Goal: Use online tool/utility: Utilize a website feature to perform a specific function

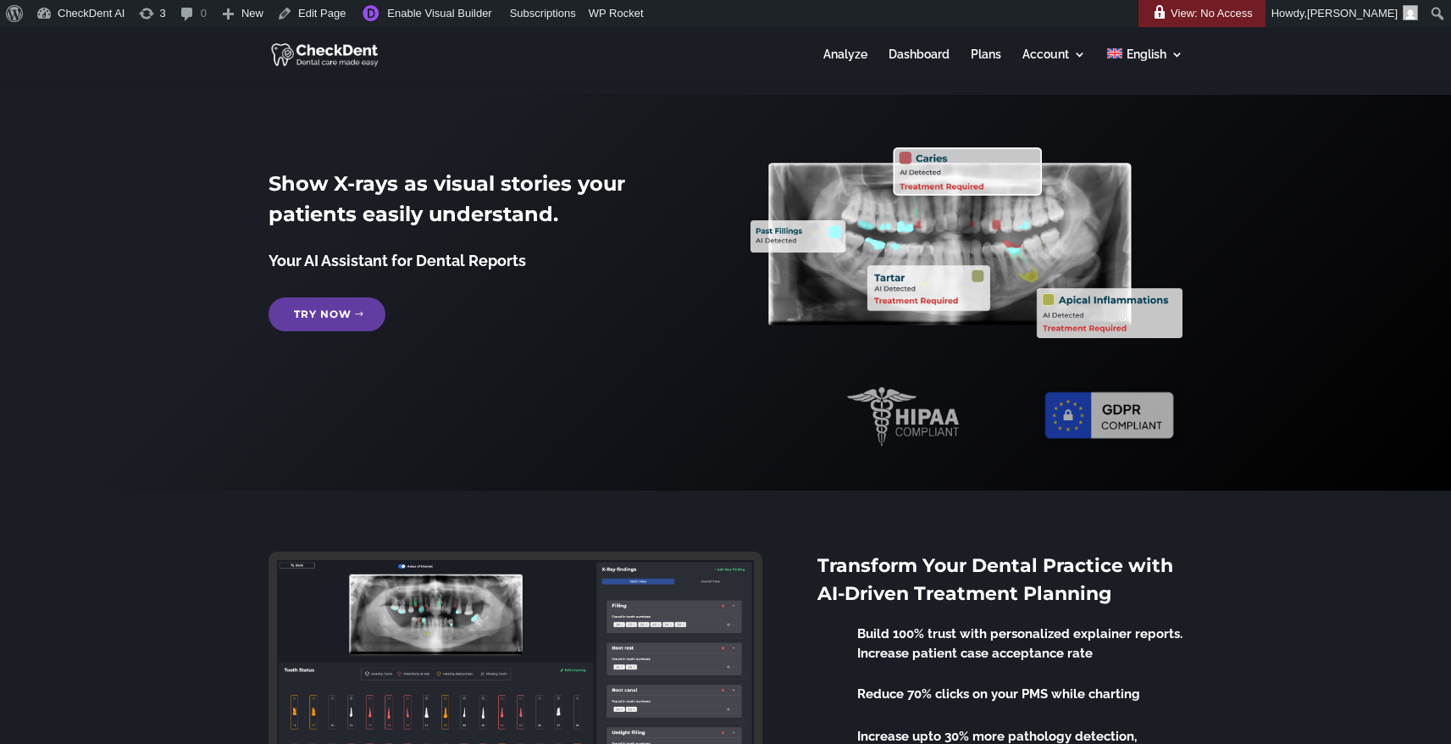
scroll to position [27, 0]
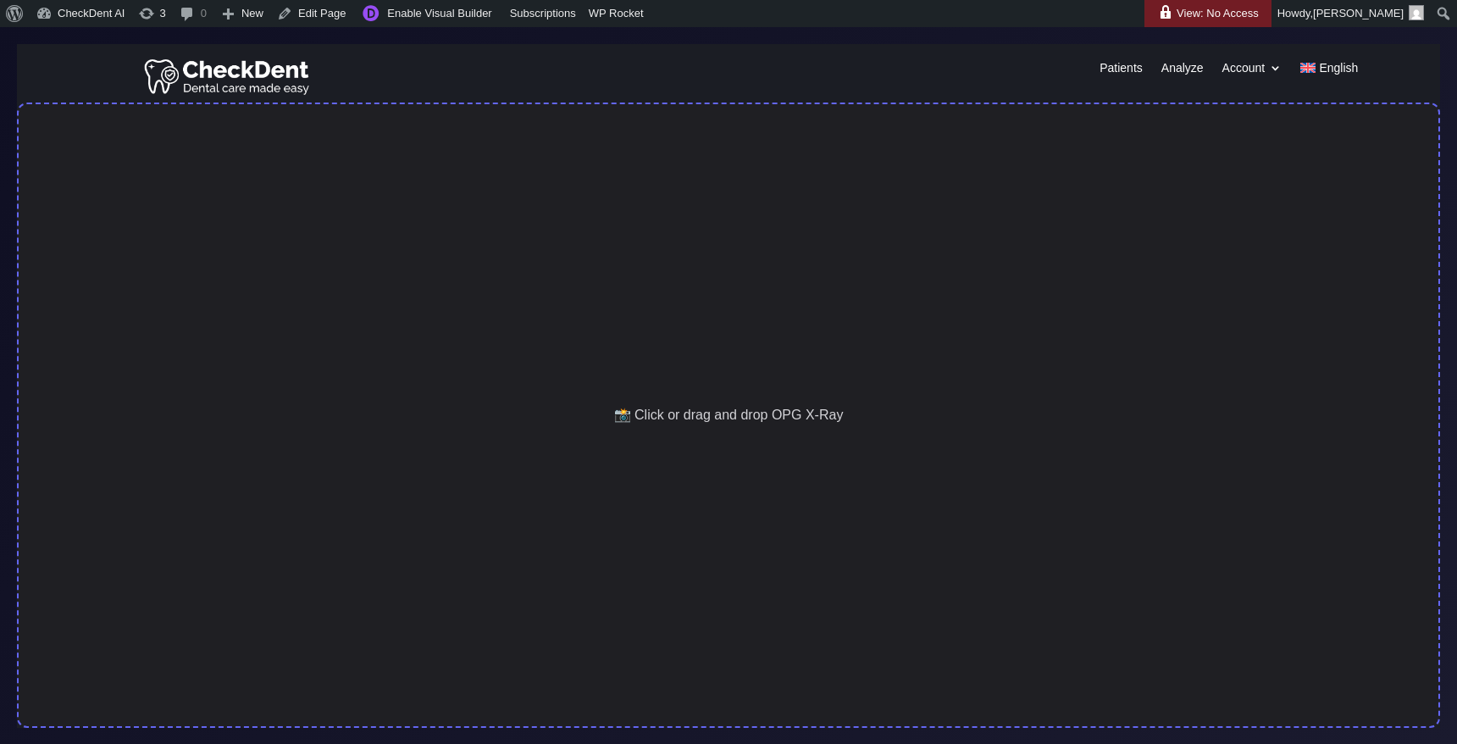
click at [713, 402] on div "📸 Click or drag and drop OPG X-Ray" at bounding box center [728, 414] width 1423 height 625
click at [651, 488] on div "📸 Click or drag and drop OPG X-Ray" at bounding box center [728, 414] width 1423 height 625
click at [536, 315] on div "📸 Click or drag and drop OPG X-Ray" at bounding box center [728, 414] width 1423 height 625
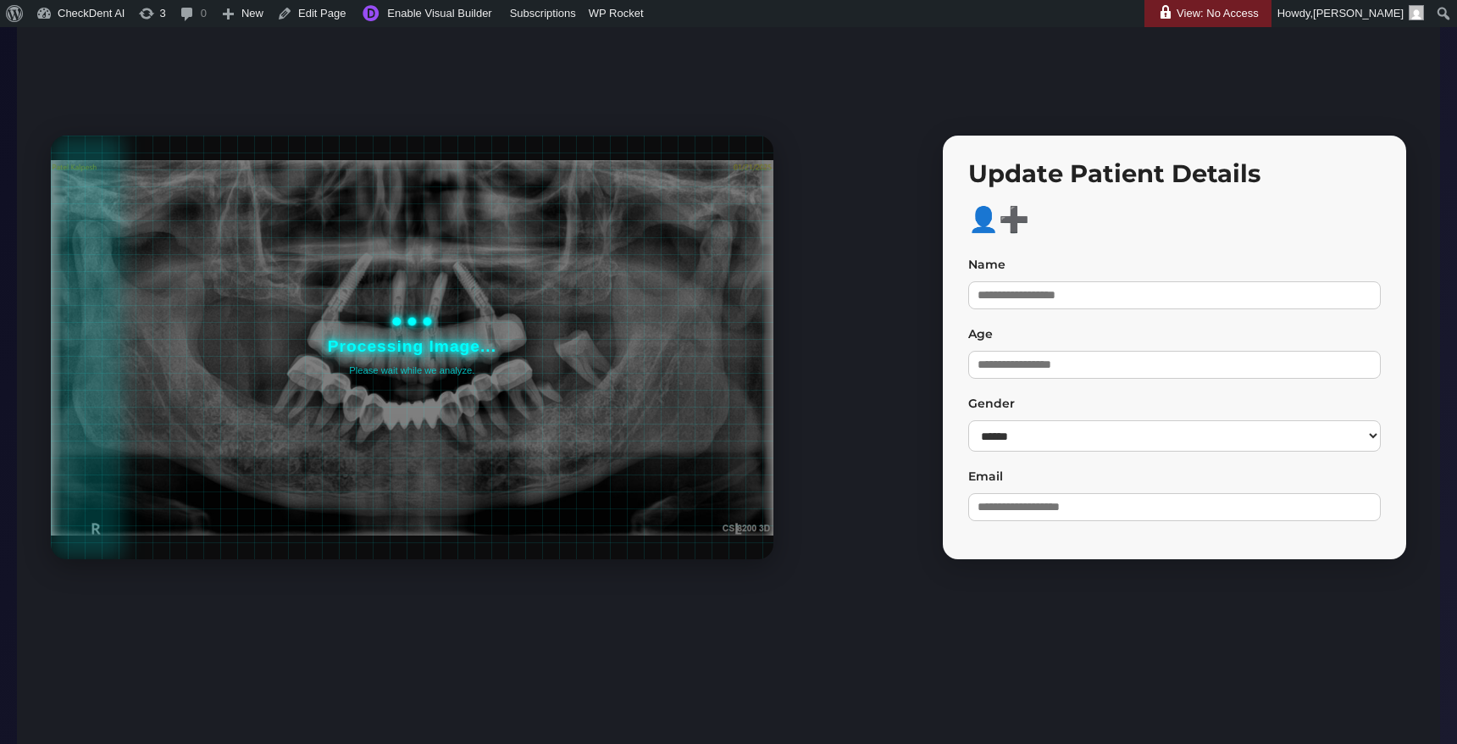
scroll to position [175, 0]
